Goal: Task Accomplishment & Management: Use online tool/utility

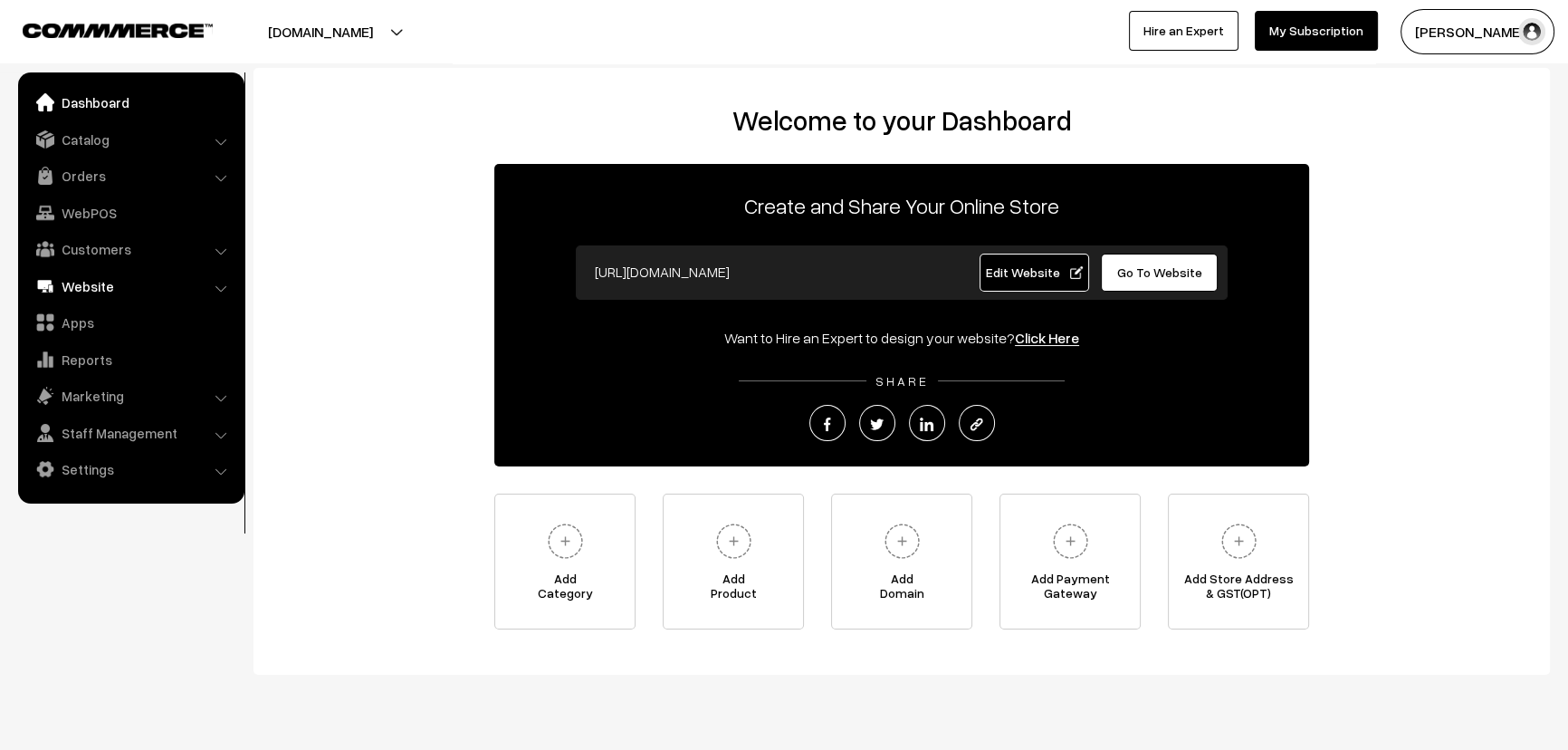
click at [110, 281] on link "Website" at bounding box center [130, 286] width 215 height 32
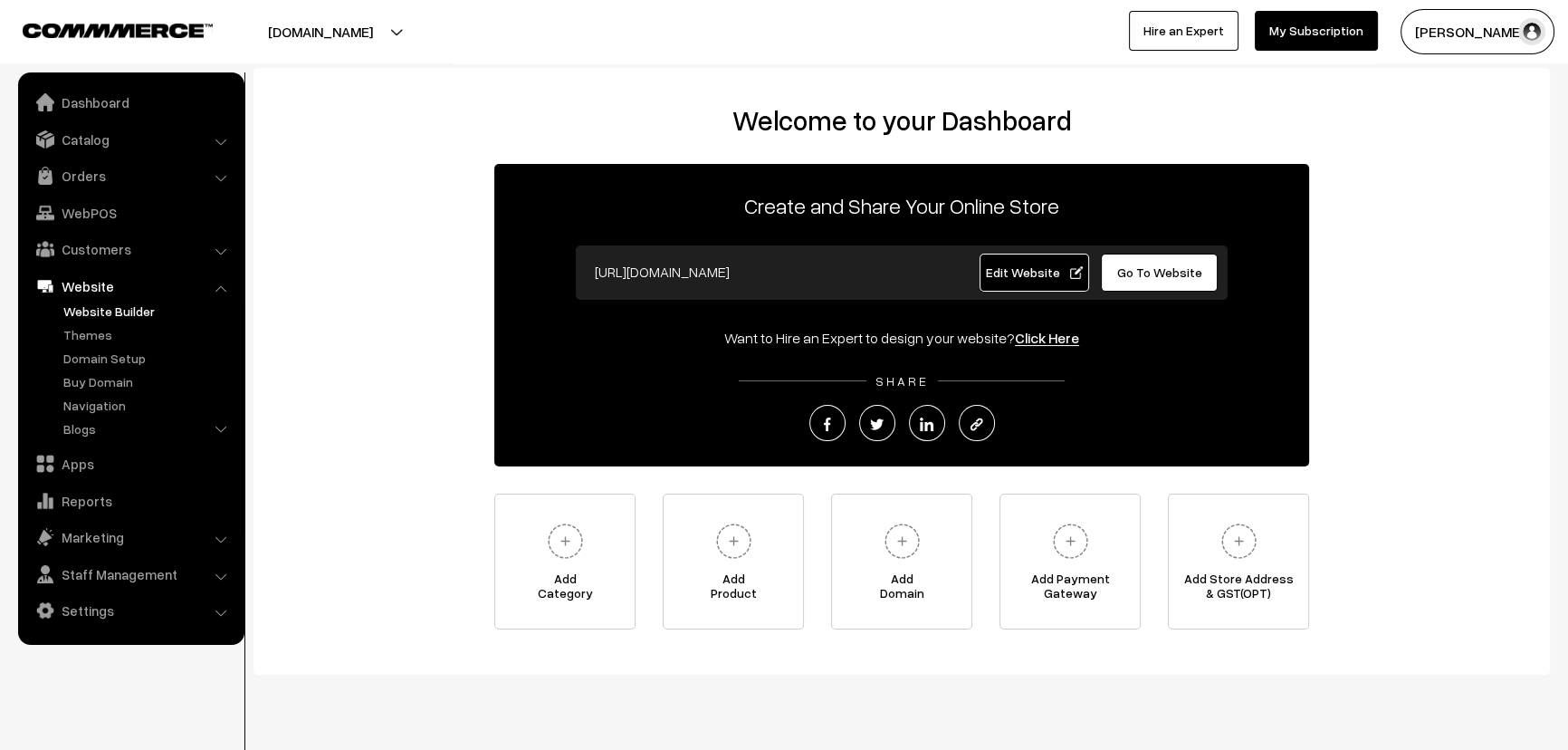
click at [118, 315] on link "Website Builder" at bounding box center [148, 311] width 179 height 19
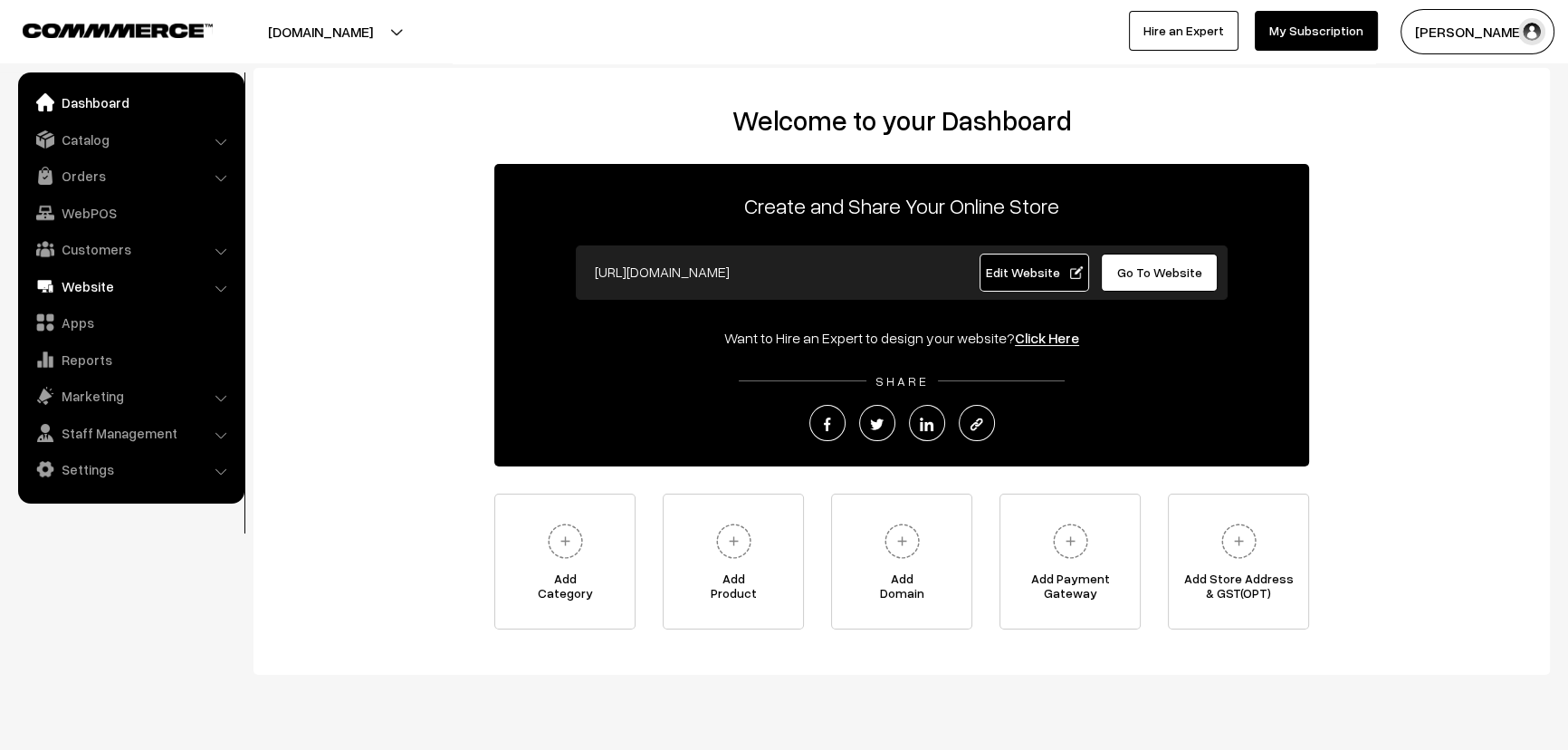
click at [93, 291] on link "Website" at bounding box center [130, 286] width 215 height 32
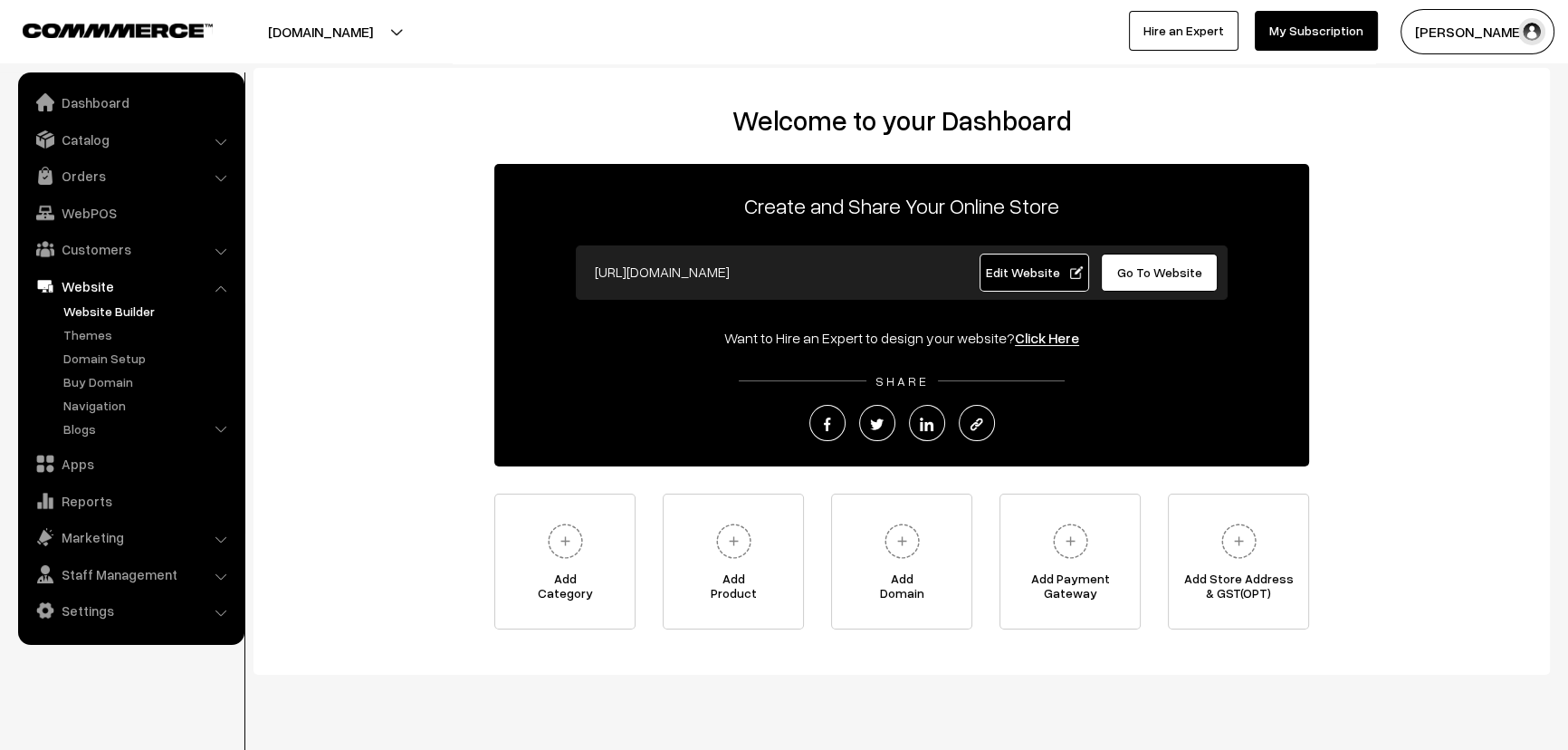
click at [111, 308] on link "Website Builder" at bounding box center [148, 311] width 179 height 19
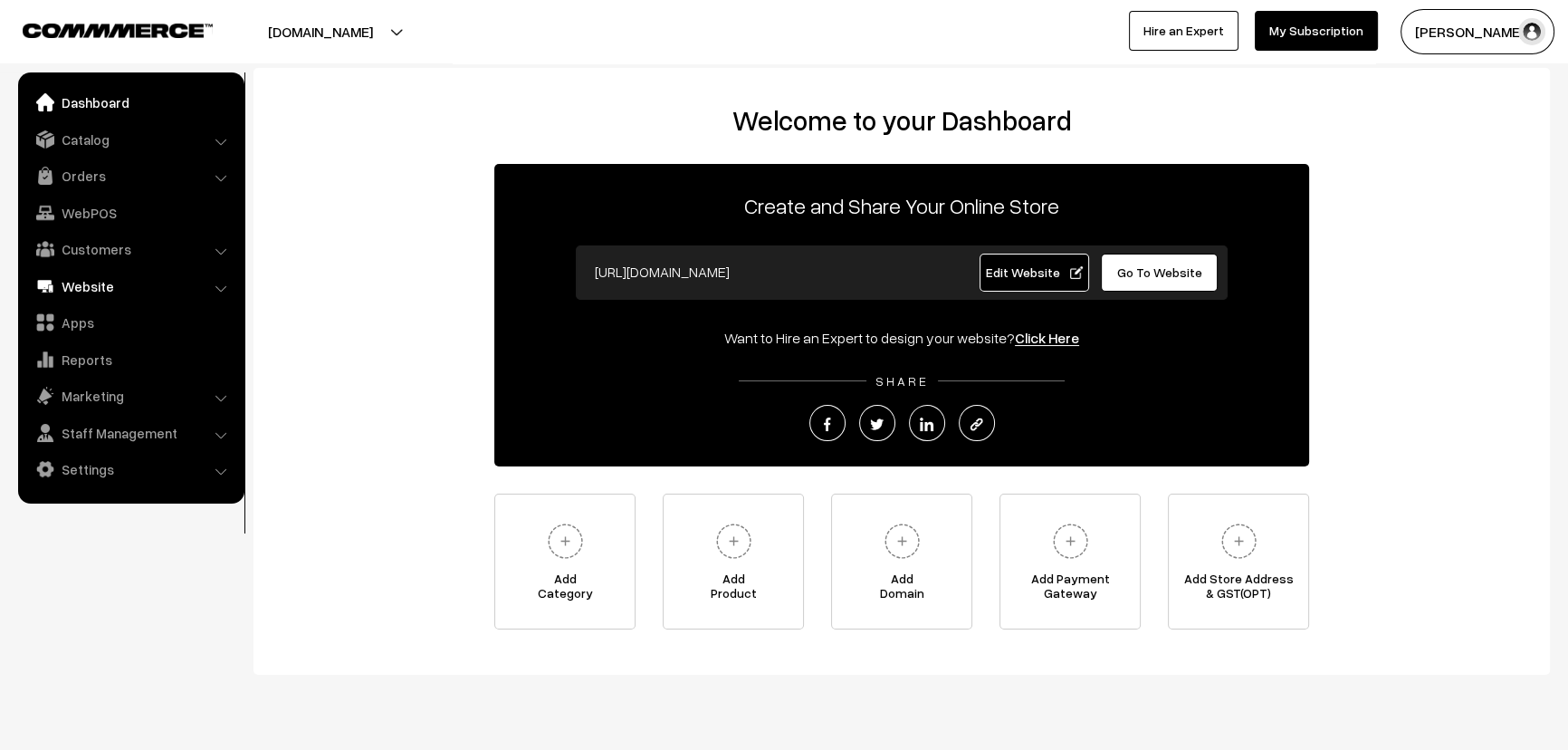
click at [107, 288] on link "Website" at bounding box center [130, 286] width 215 height 32
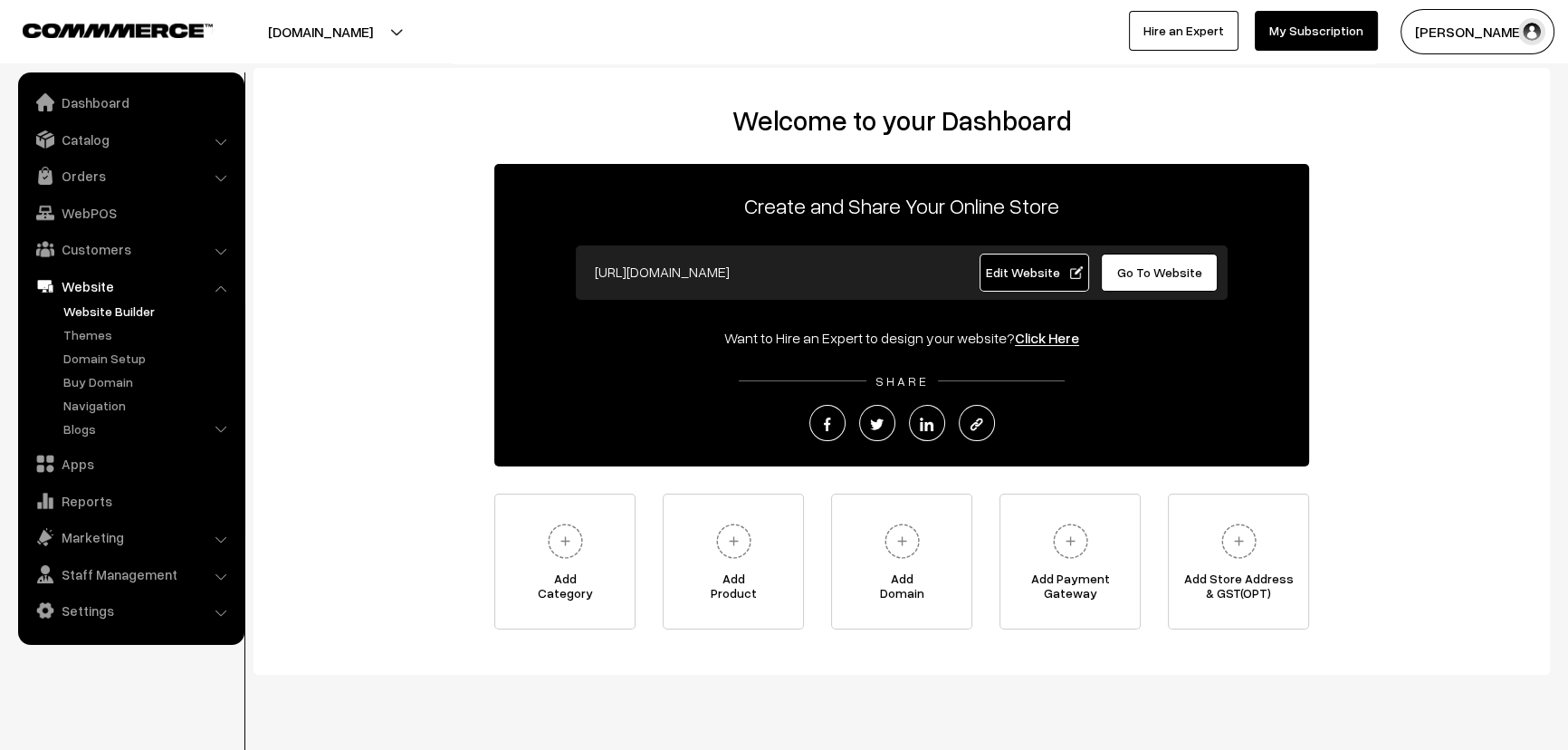
click at [100, 318] on link "Website Builder" at bounding box center [148, 311] width 179 height 19
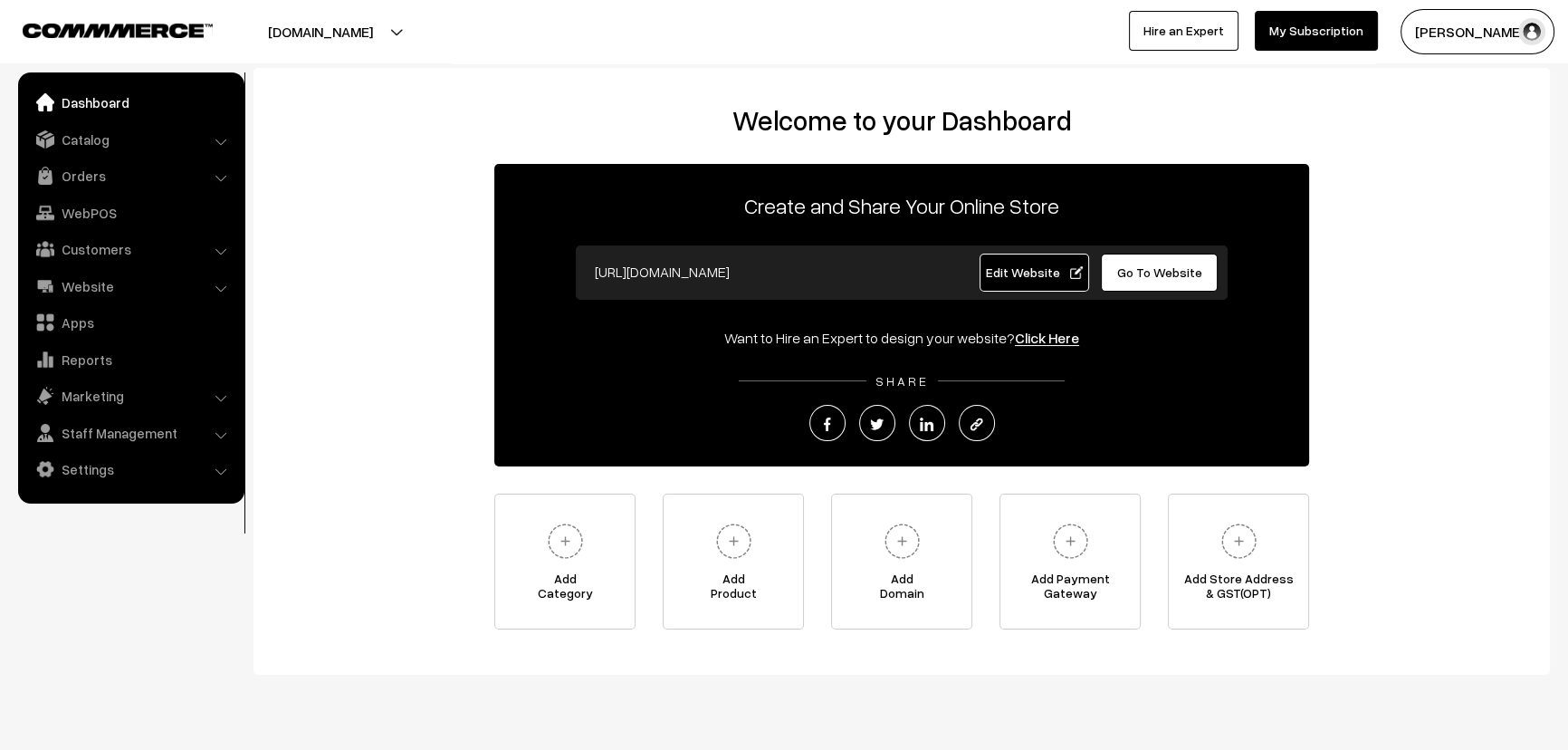
click at [125, 282] on link "Website" at bounding box center [130, 286] width 215 height 32
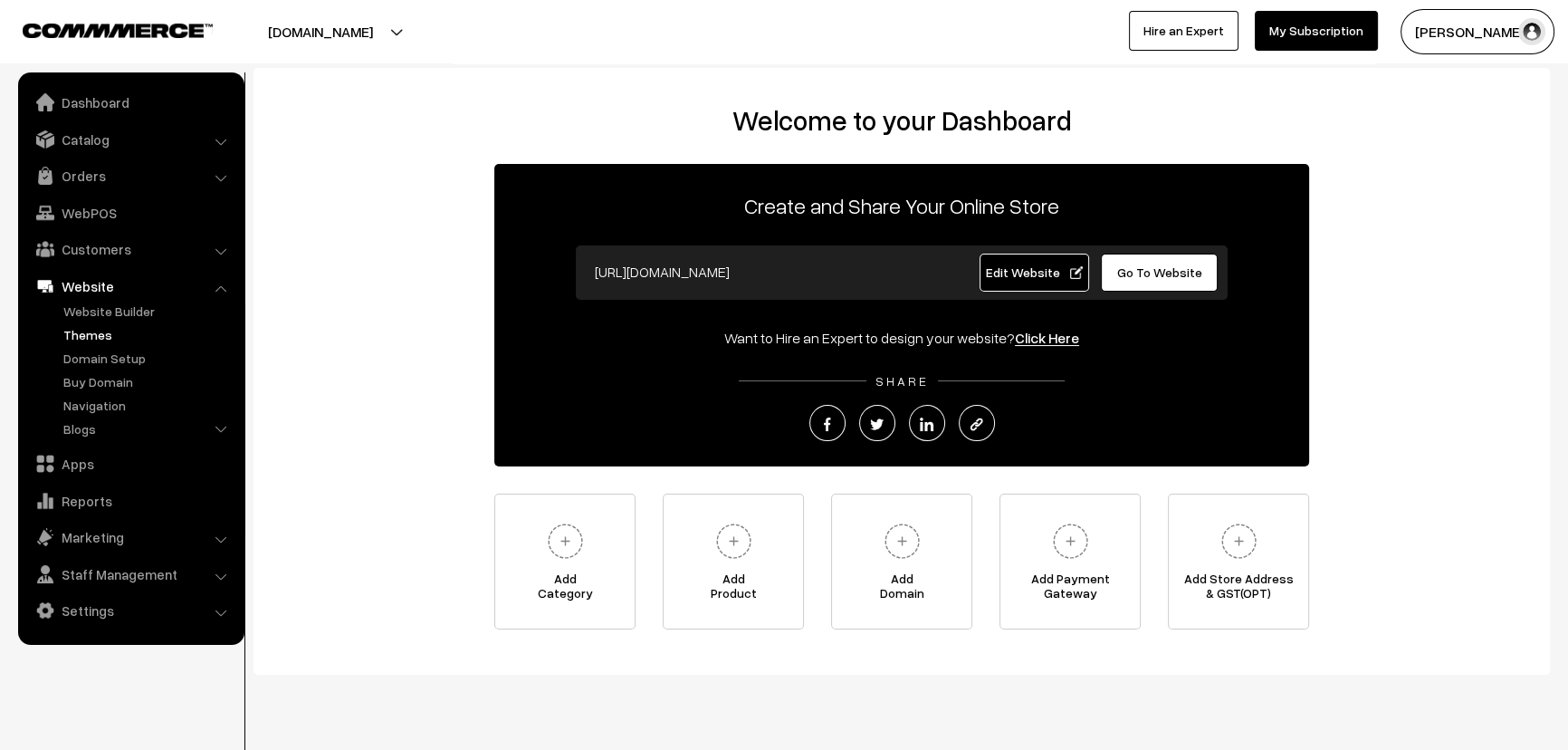
click at [104, 336] on link "Themes" at bounding box center [148, 334] width 179 height 19
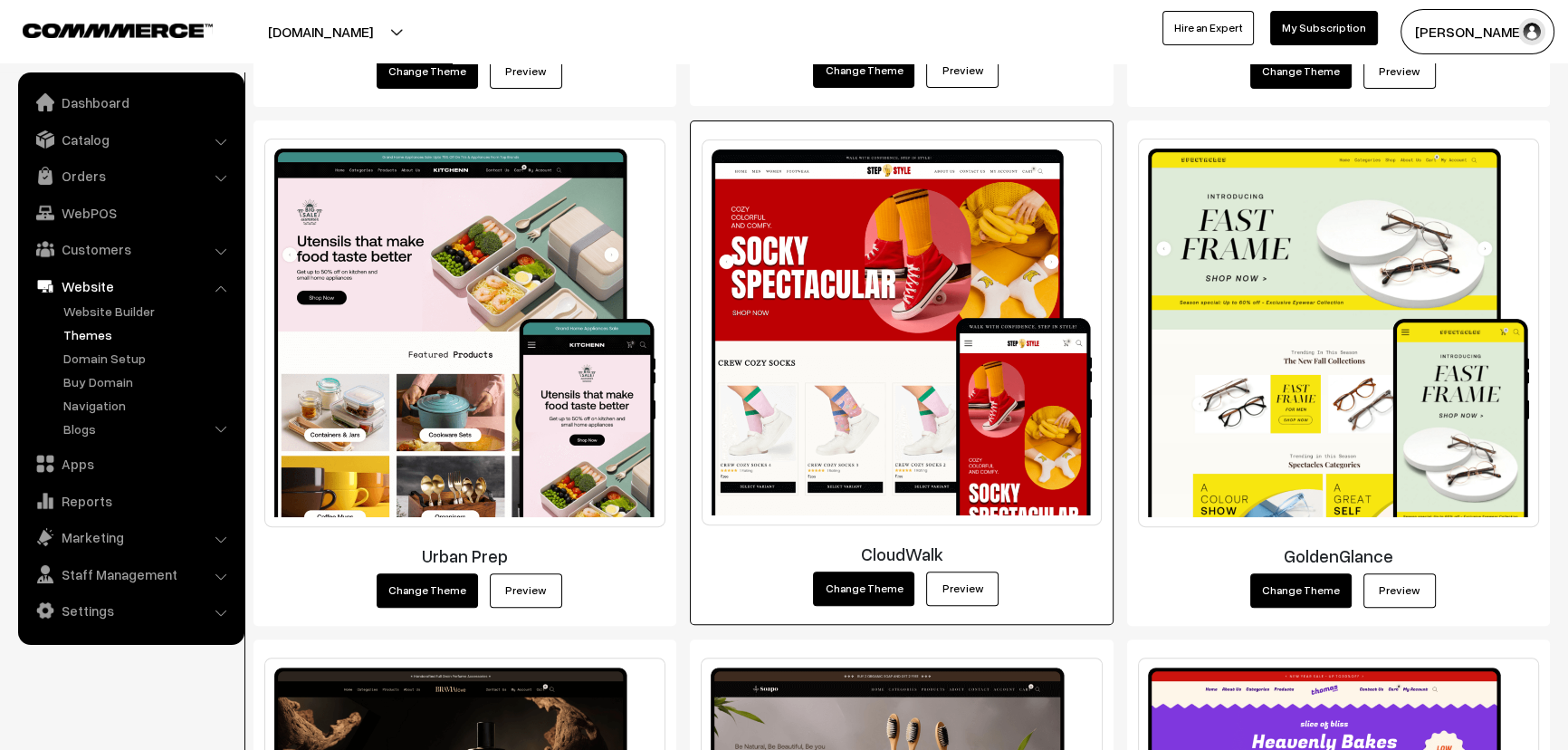
scroll to position [823, 0]
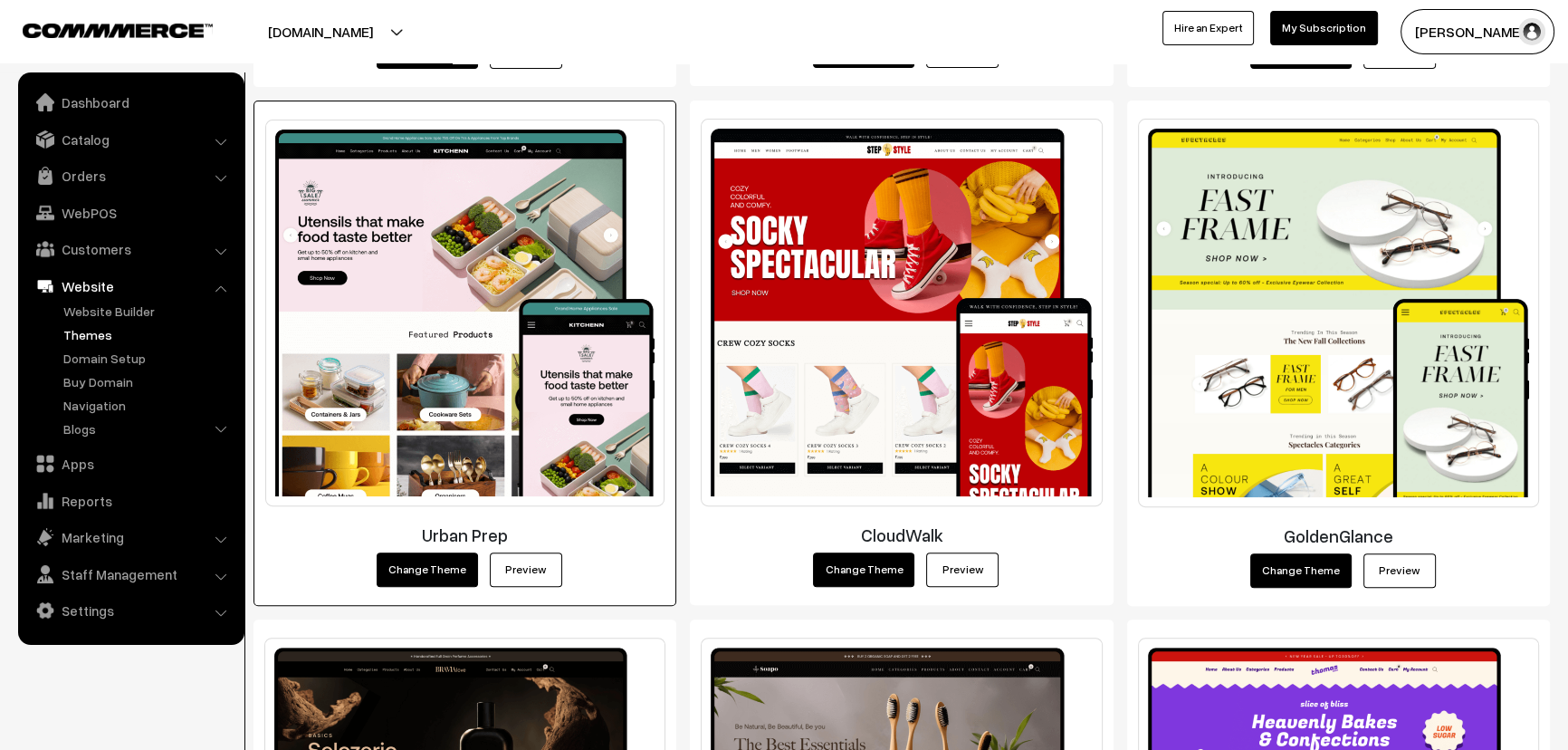
click at [499, 570] on link "Preview" at bounding box center [526, 569] width 73 height 34
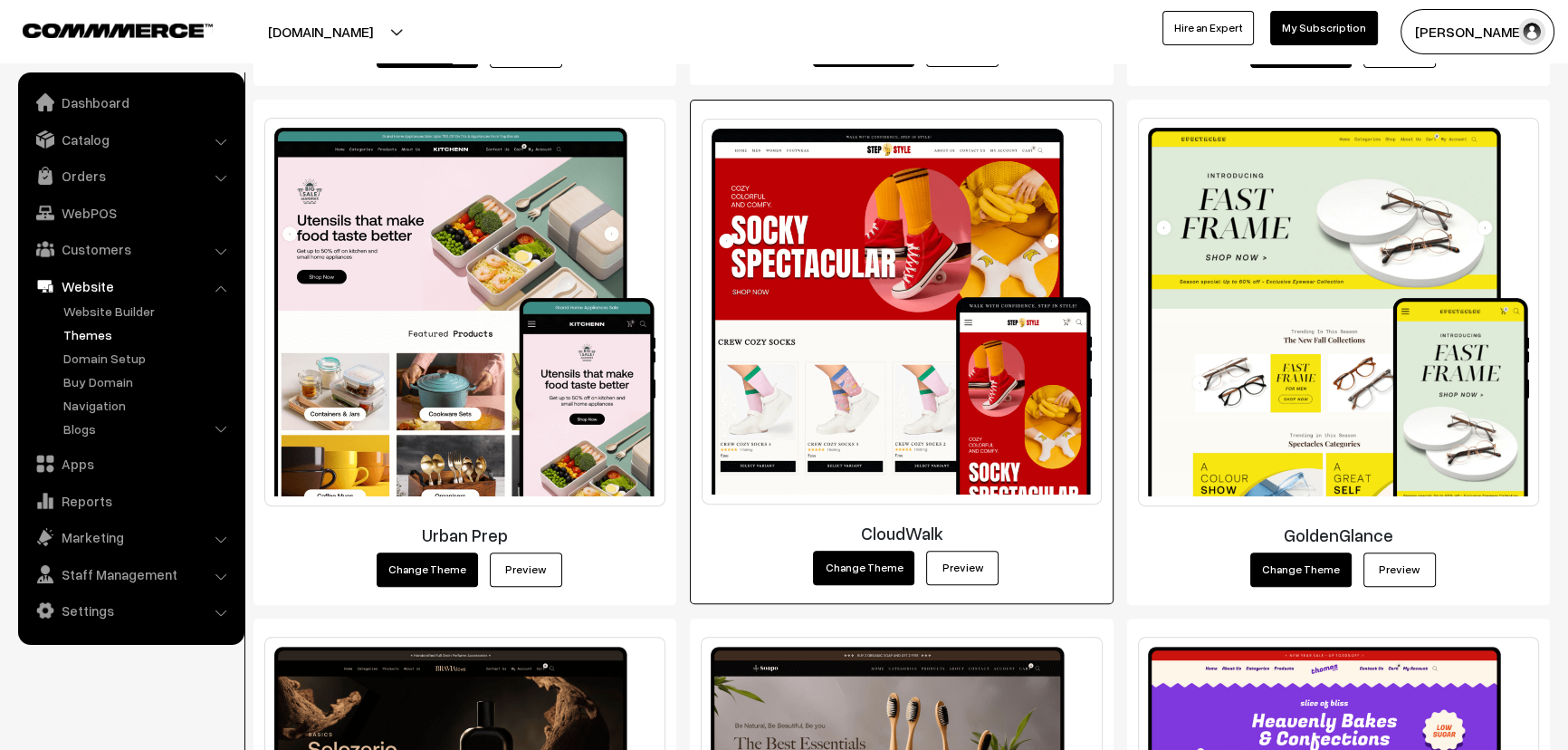
scroll to position [1316, 0]
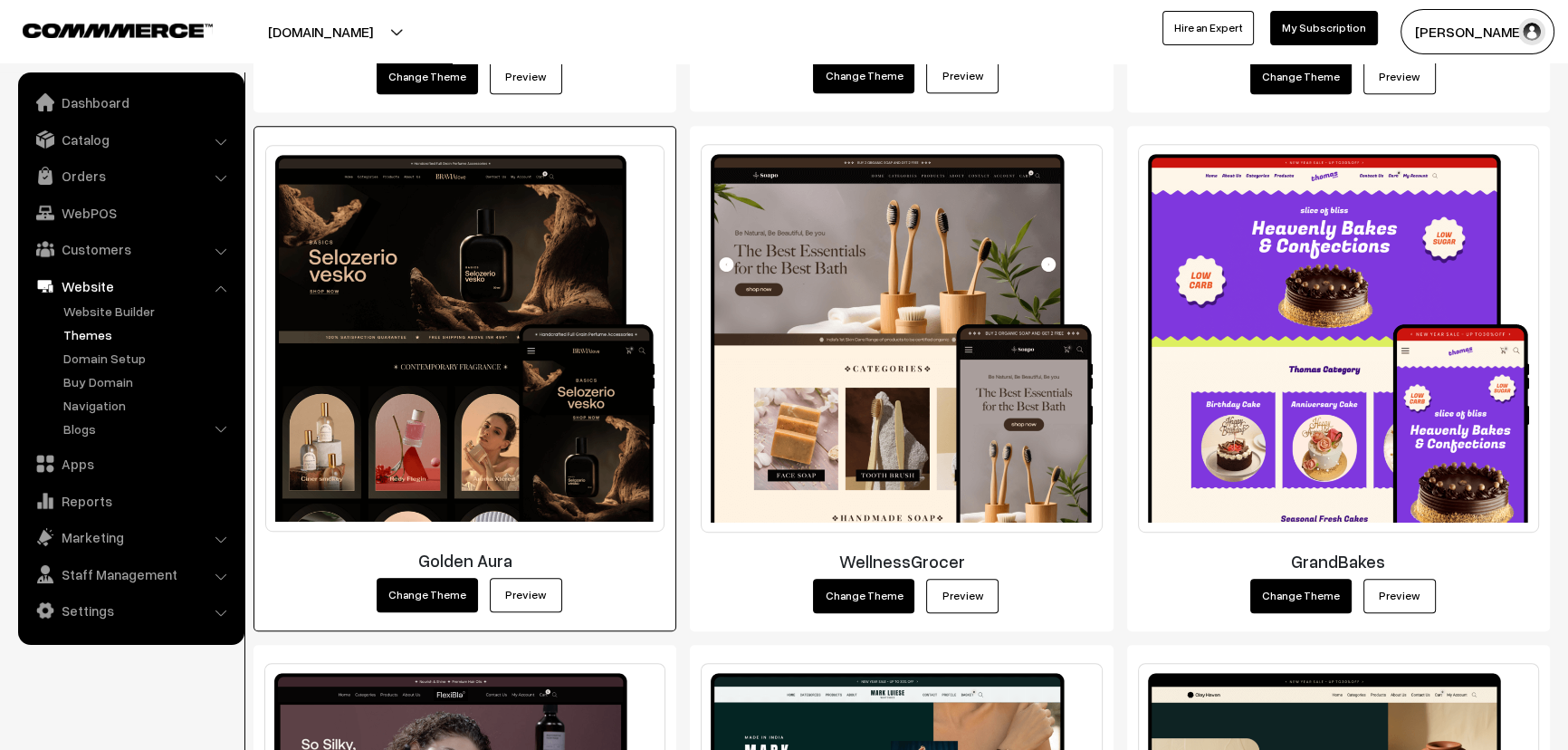
click at [402, 260] on img at bounding box center [465, 337] width 399 height 386
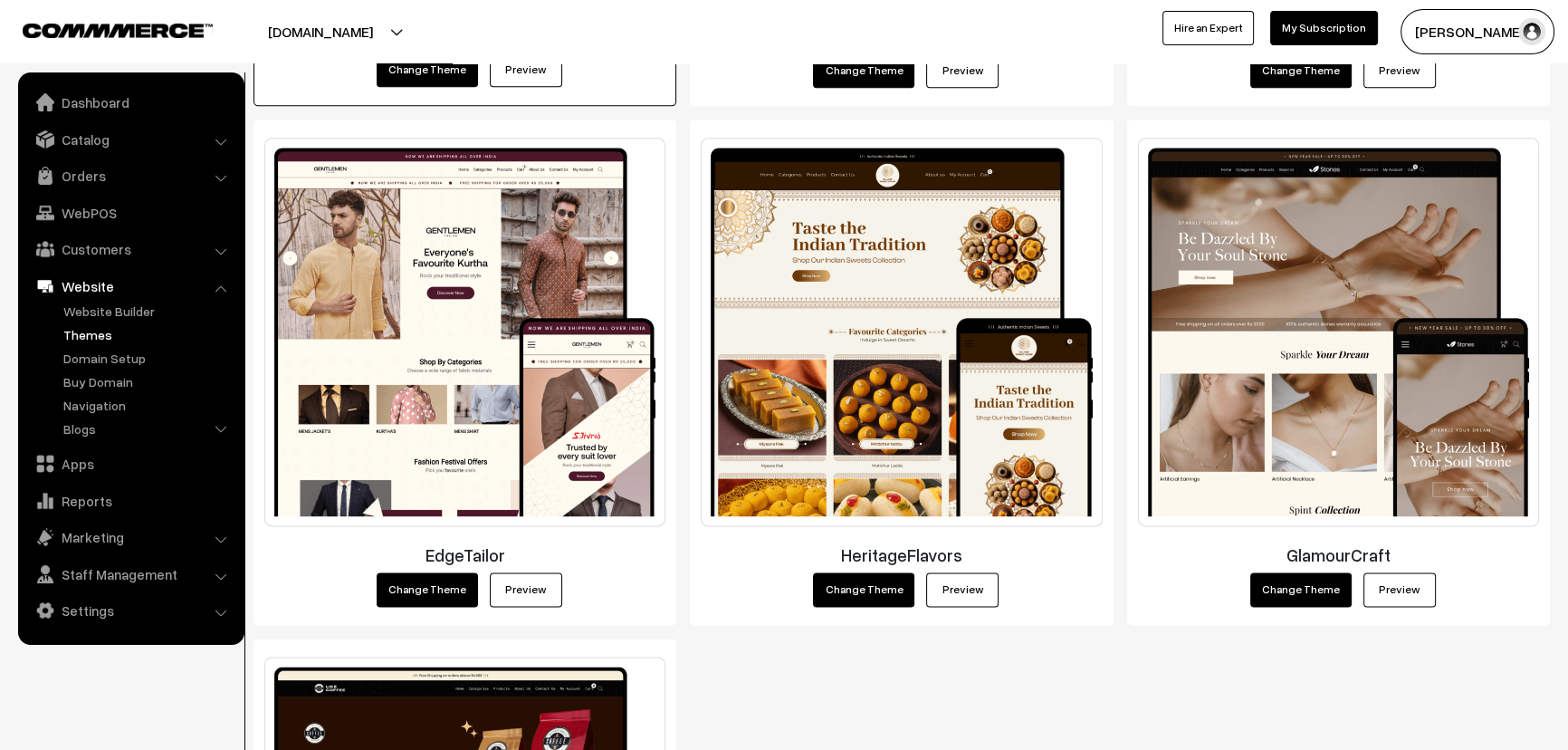
scroll to position [2879, 0]
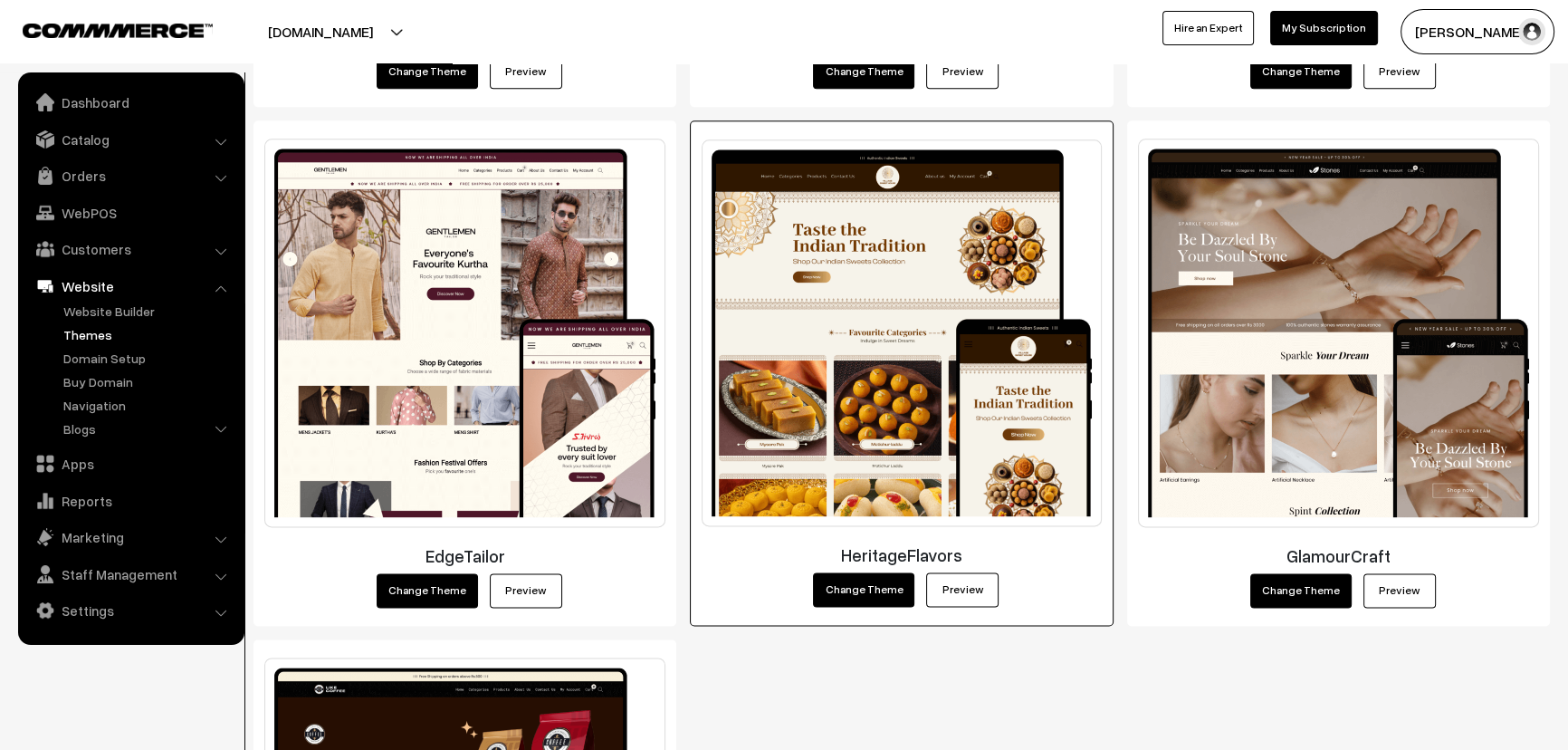
click at [768, 220] on img at bounding box center [901, 332] width 399 height 386
click at [954, 588] on link "Preview" at bounding box center [962, 589] width 73 height 34
